Goal: Transaction & Acquisition: Purchase product/service

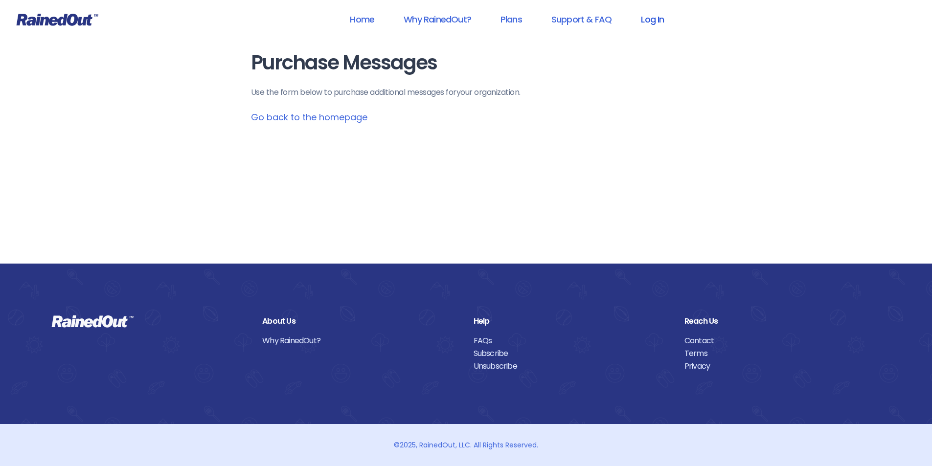
click at [652, 20] on link "Log In" at bounding box center [652, 19] width 48 height 22
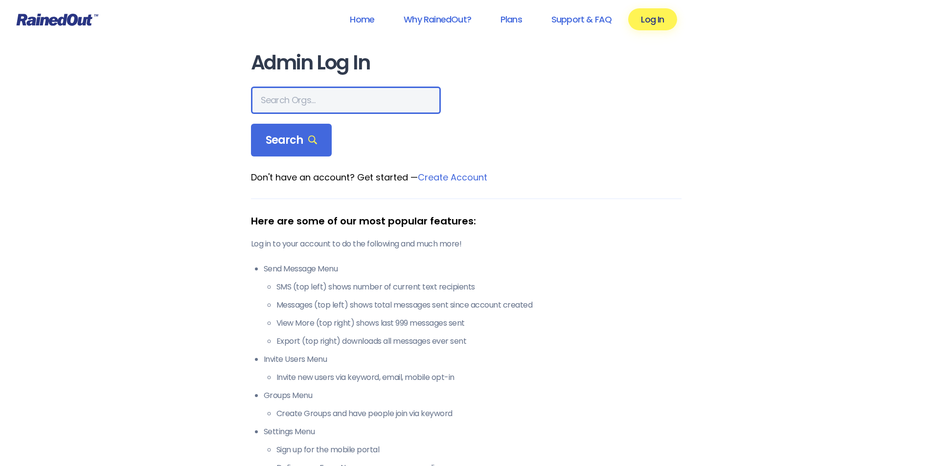
click at [270, 87] on input "text" at bounding box center [346, 100] width 190 height 27
type input "[US_STATE] advanced caregivers"
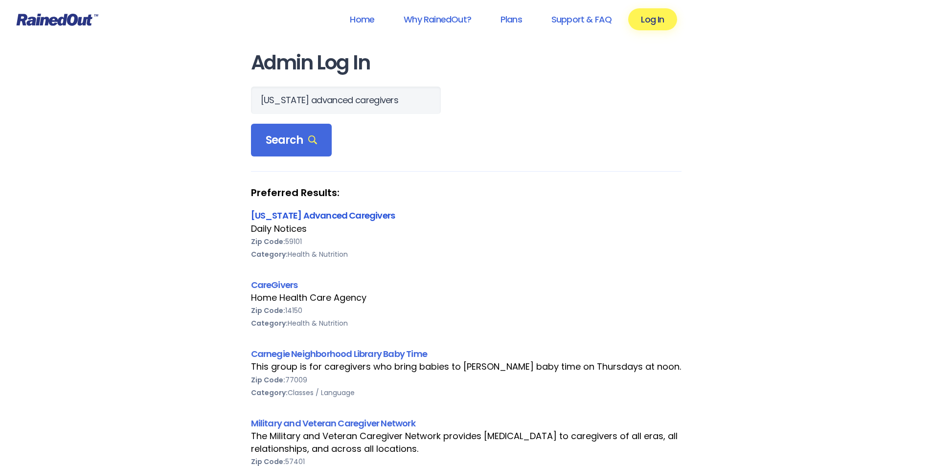
click at [343, 213] on link "[US_STATE] Advanced Caregivers" at bounding box center [323, 215] width 144 height 12
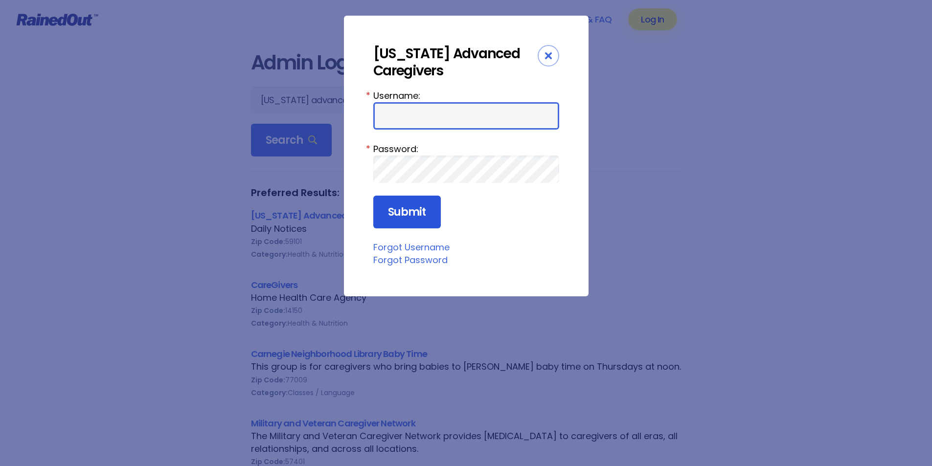
type input "MAC0420"
click at [421, 223] on input "Submit" at bounding box center [407, 212] width 68 height 33
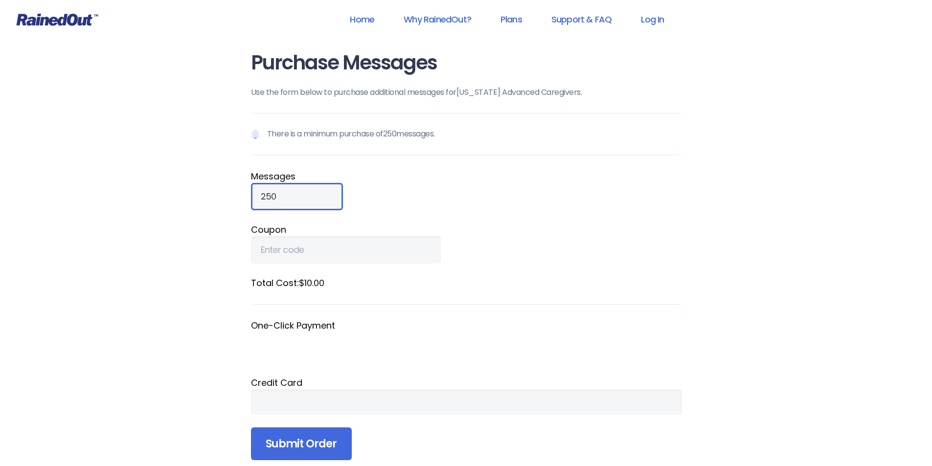
drag, startPoint x: 282, startPoint y: 197, endPoint x: 174, endPoint y: 187, distance: 108.6
click at [174, 187] on div "Home Why RainedOut? Plans Support & FAQ Log In Purchase Messages Use the form b…" at bounding box center [466, 371] width 932 height 743
type input "900"
click at [349, 392] on div at bounding box center [466, 402] width 431 height 25
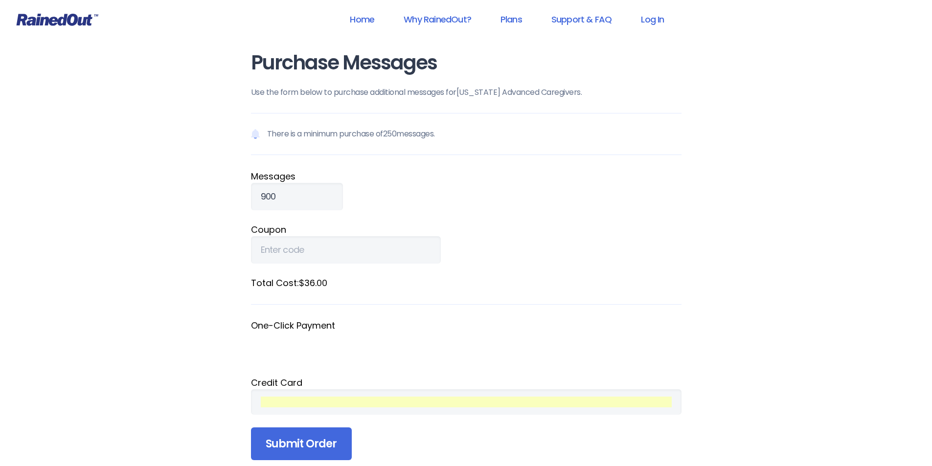
click at [767, 390] on div "Home Why RainedOut? Plans Support & FAQ Log In Purchase Messages Use the form b…" at bounding box center [466, 371] width 932 height 743
click at [320, 446] on input "Submit Order" at bounding box center [301, 444] width 101 height 33
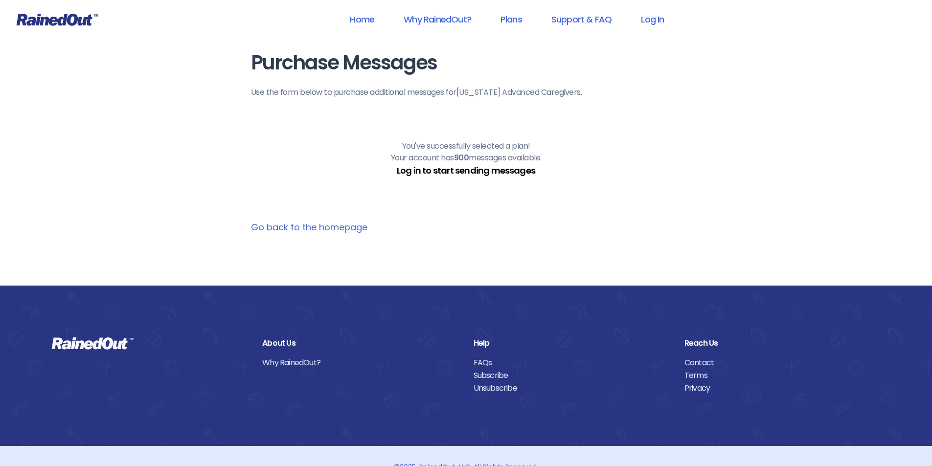
click at [484, 172] on link "Log in to start sending messages" at bounding box center [466, 170] width 138 height 12
